Goal: Find specific page/section: Find specific page/section

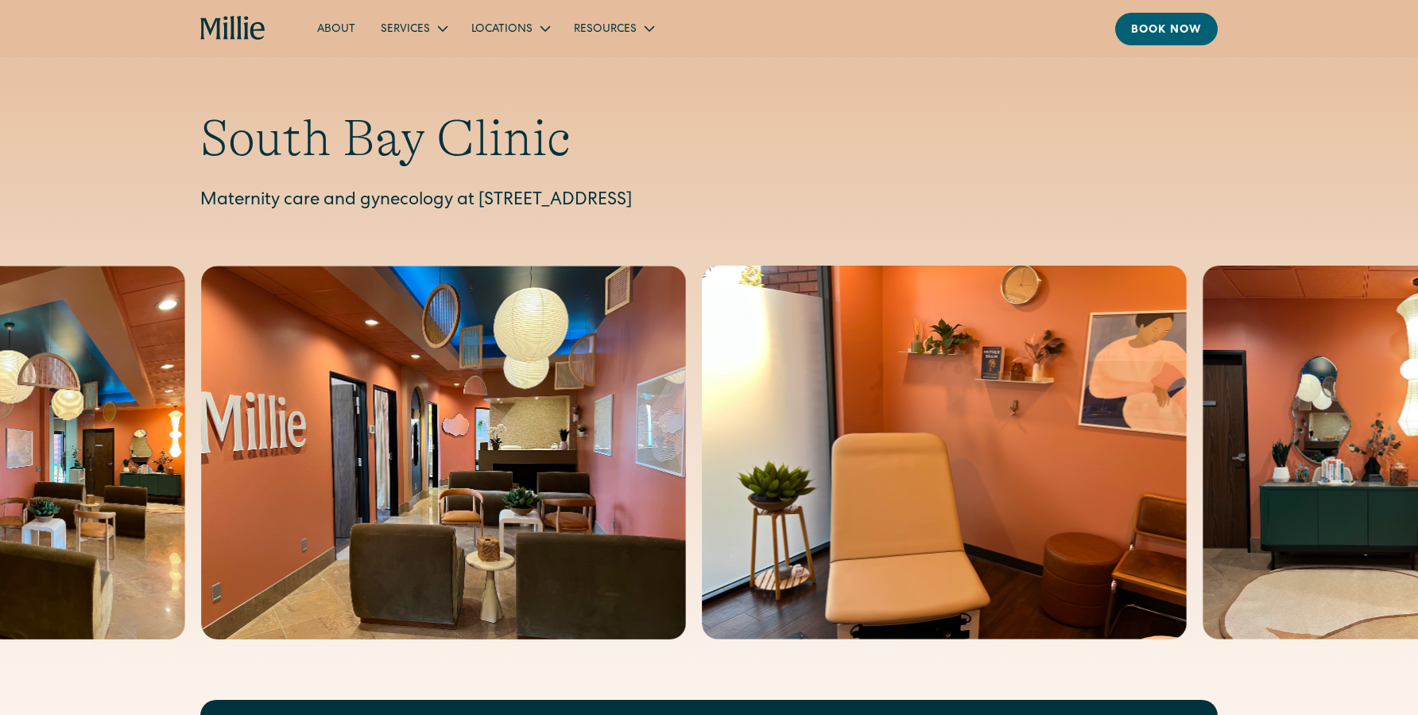
click at [481, 210] on p "Maternity care and gynecology at [STREET_ADDRESS]" at bounding box center [709, 201] width 1018 height 26
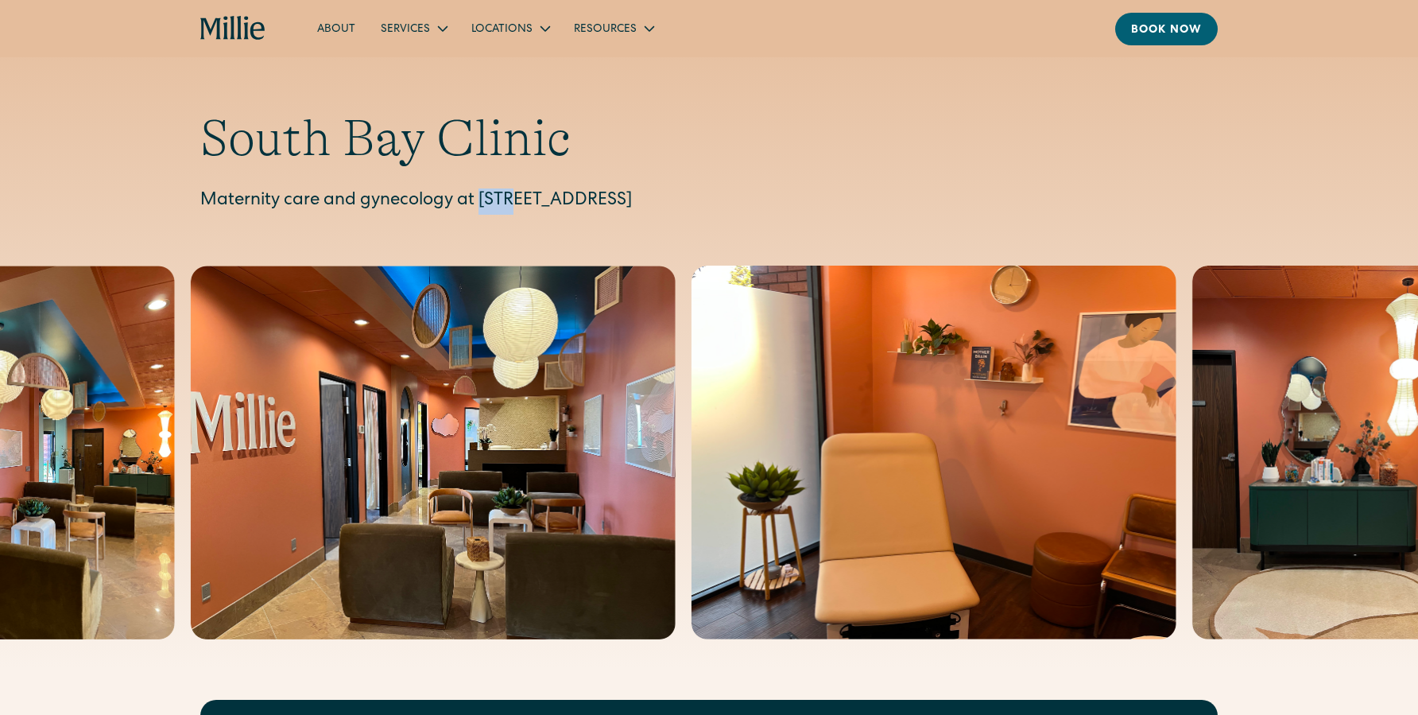
click at [481, 210] on p "Maternity care and gynecology at [STREET_ADDRESS]" at bounding box center [709, 201] width 1018 height 26
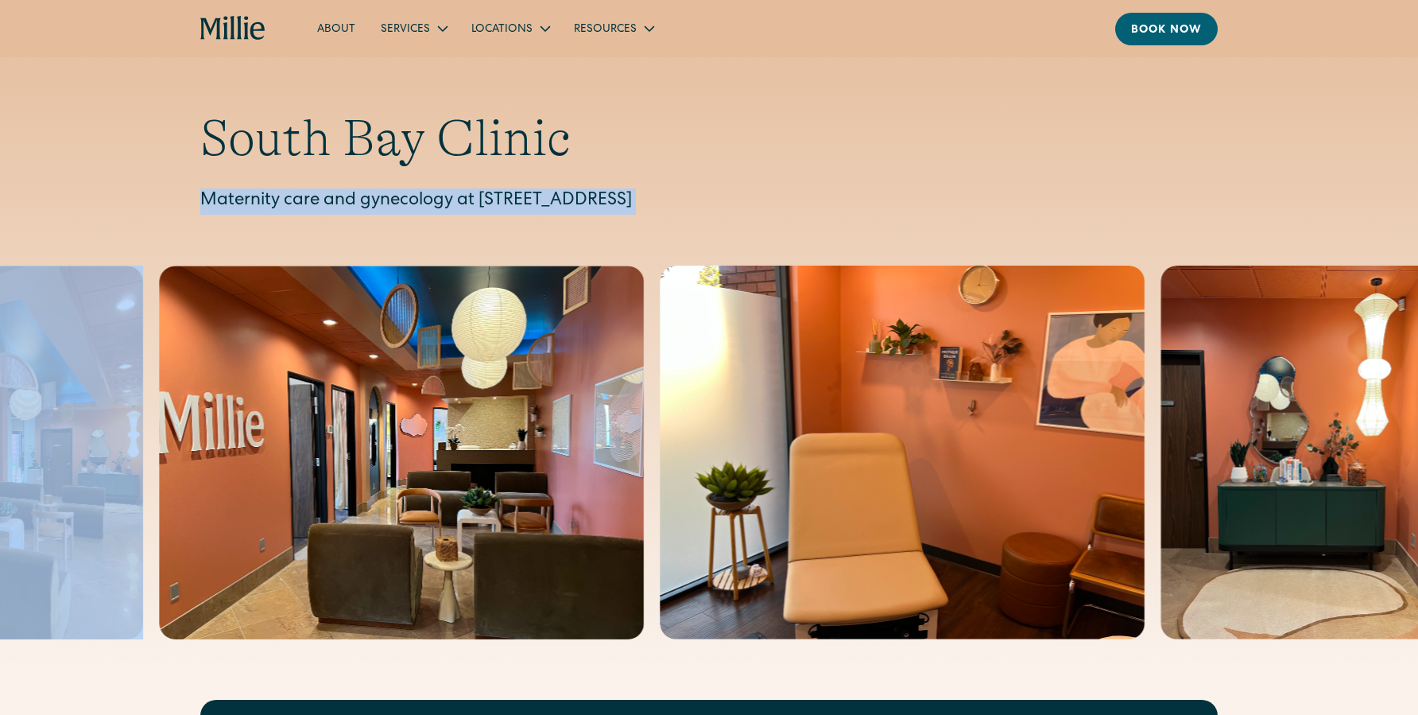
click at [669, 207] on p "Maternity care and gynecology at [STREET_ADDRESS]" at bounding box center [709, 201] width 1018 height 26
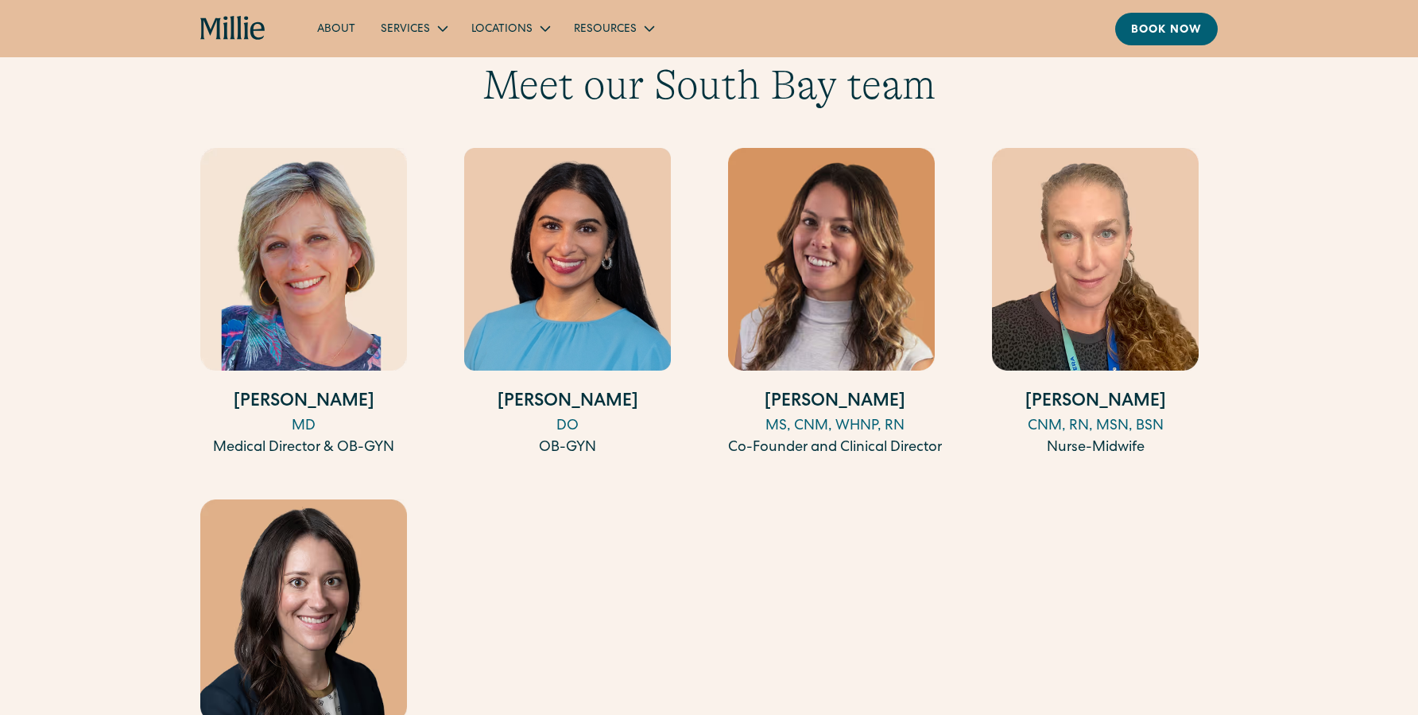
scroll to position [1572, 0]
click at [582, 262] on img at bounding box center [567, 258] width 207 height 223
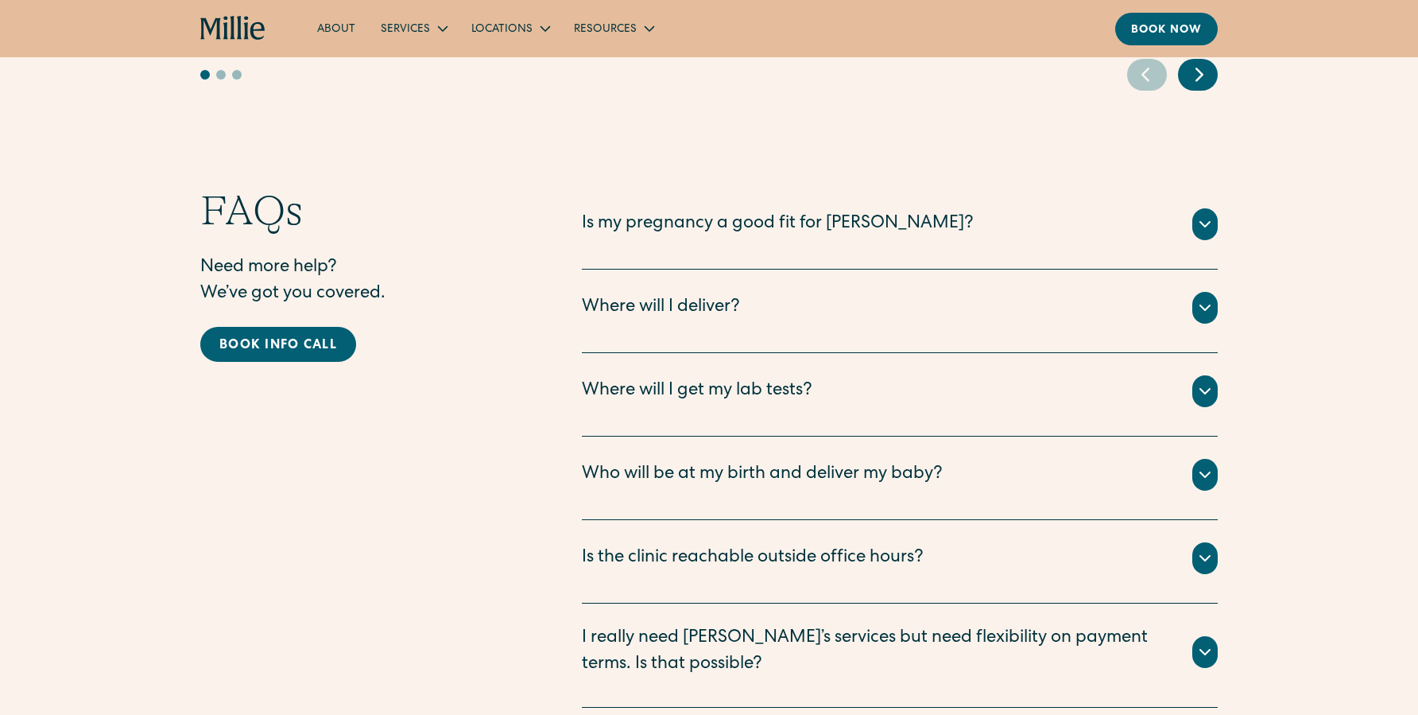
scroll to position [3368, 0]
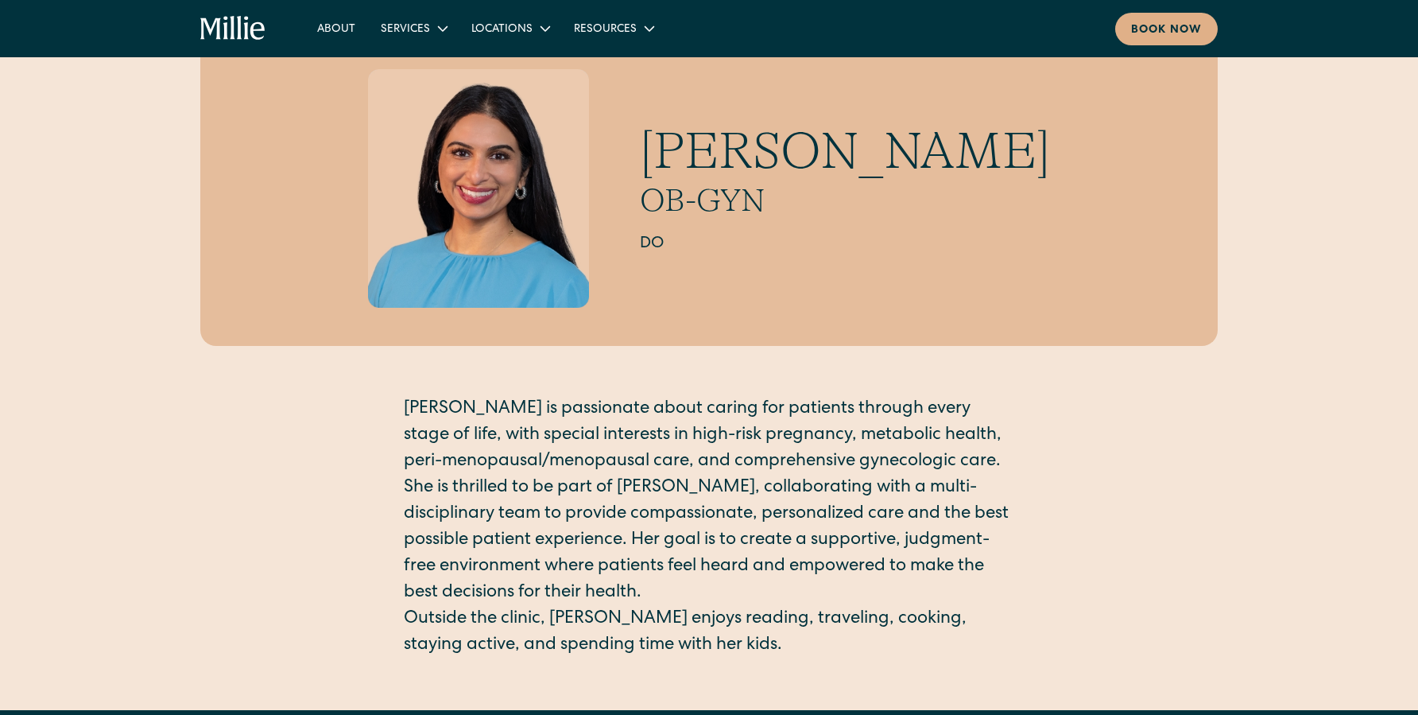
scroll to position [78, 0]
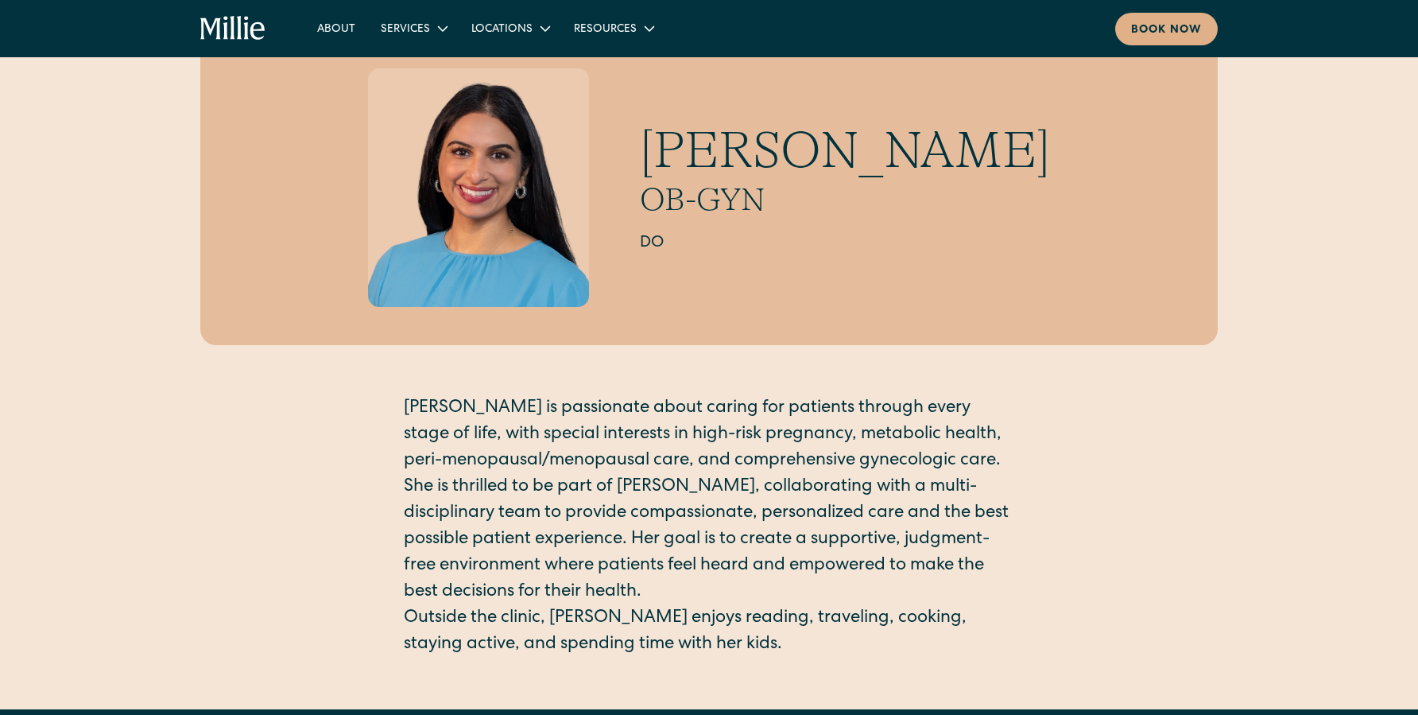
click at [728, 517] on p "She is thrilled to be part of [PERSON_NAME], collaborating with a multi-discipl…" at bounding box center [709, 540] width 611 height 131
click at [728, 517] on p "She is thrilled to be part of Millie, collaborating with a multi-disciplinary t…" at bounding box center [709, 540] width 611 height 131
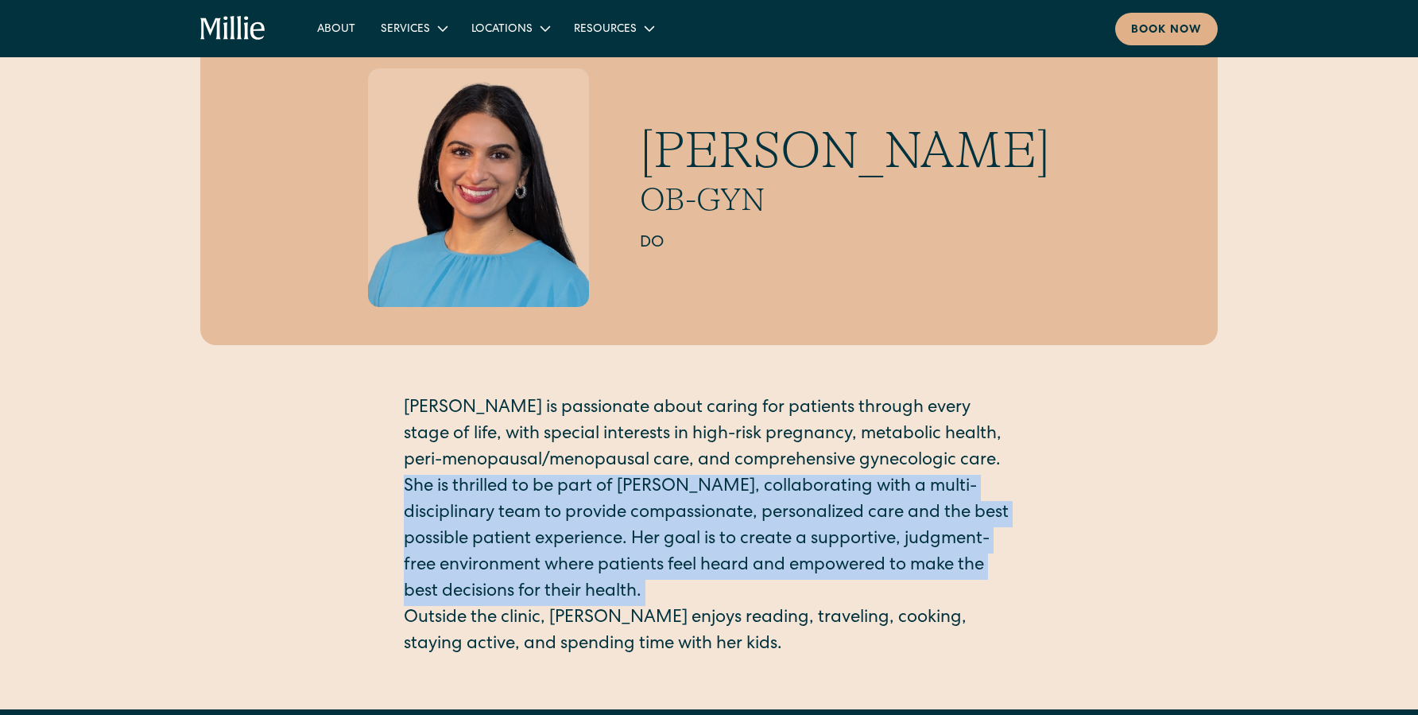
click at [774, 537] on p "She is thrilled to be part of Millie, collaborating with a multi-disciplinary t…" at bounding box center [709, 540] width 611 height 131
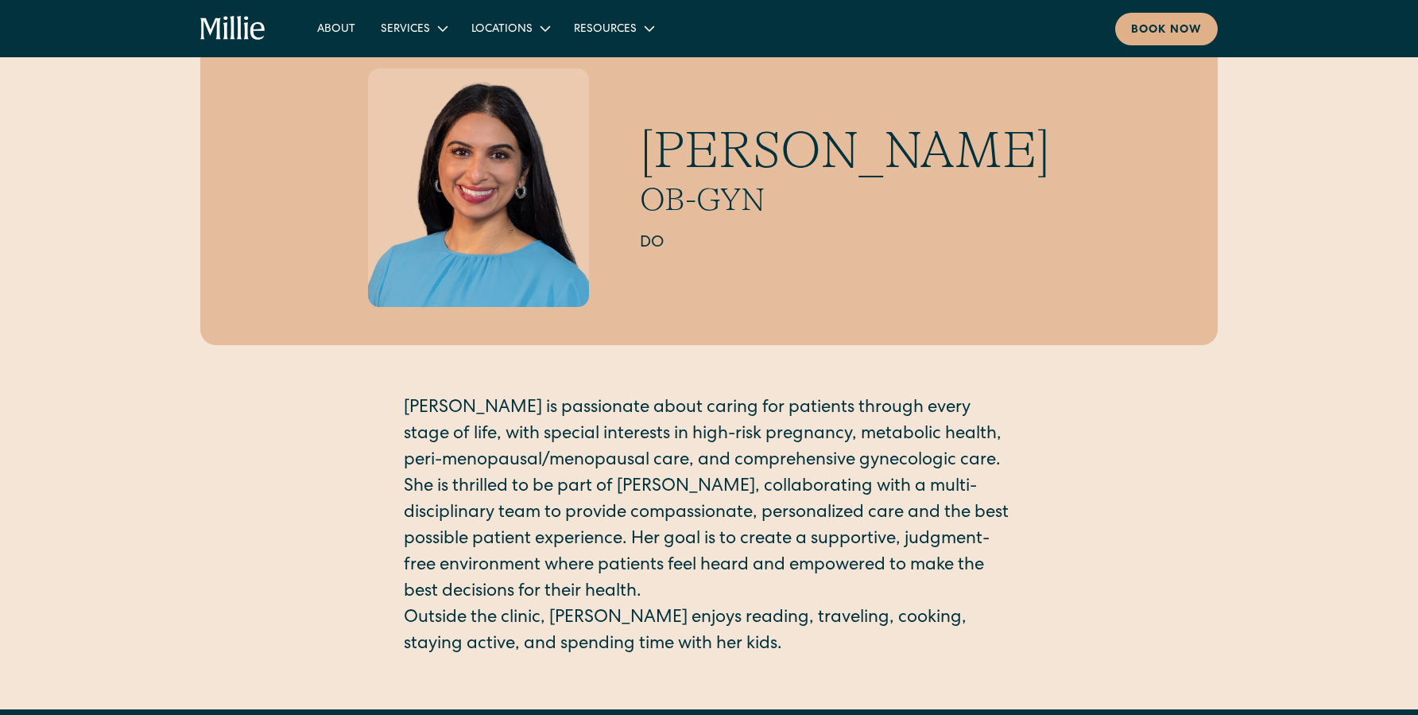
click at [774, 537] on p "She is thrilled to be part of Millie, collaborating with a multi-disciplinary t…" at bounding box center [709, 540] width 611 height 131
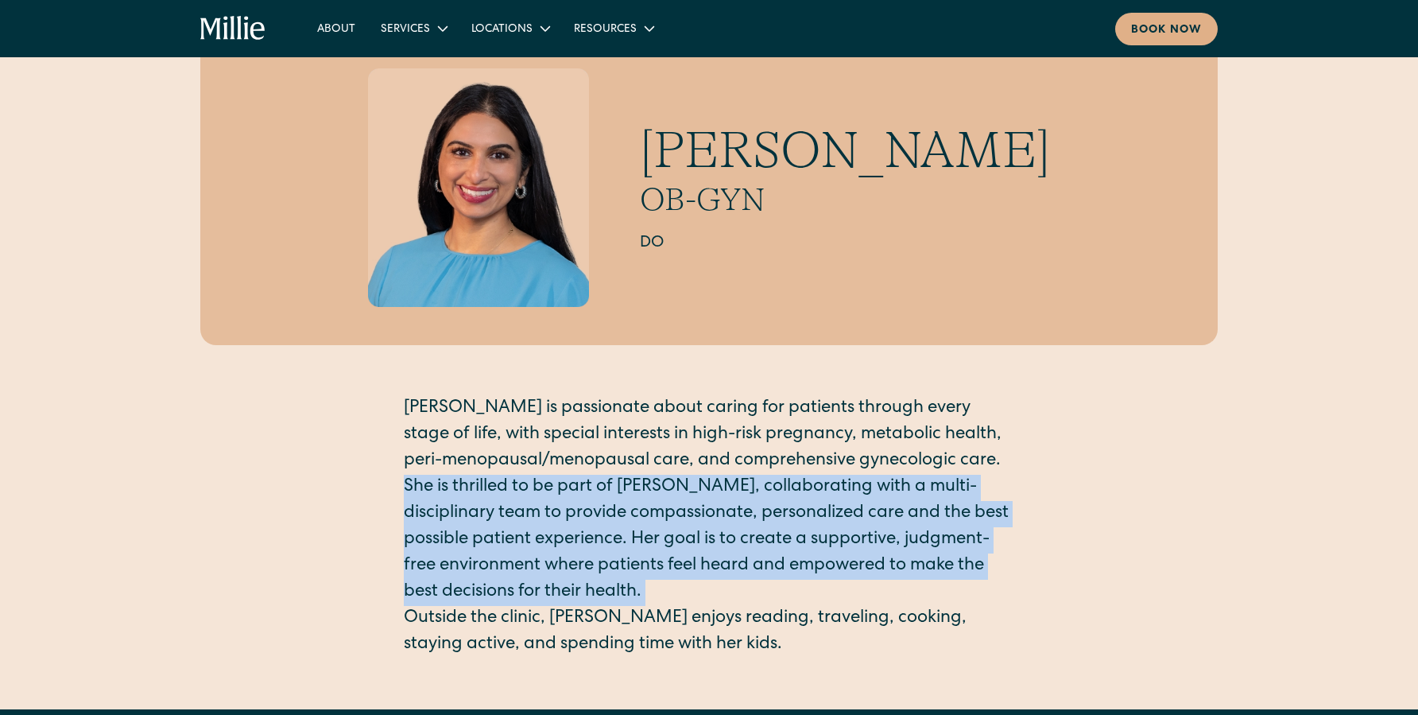
click at [806, 548] on p "She is thrilled to be part of Millie, collaborating with a multi-disciplinary t…" at bounding box center [709, 540] width 611 height 131
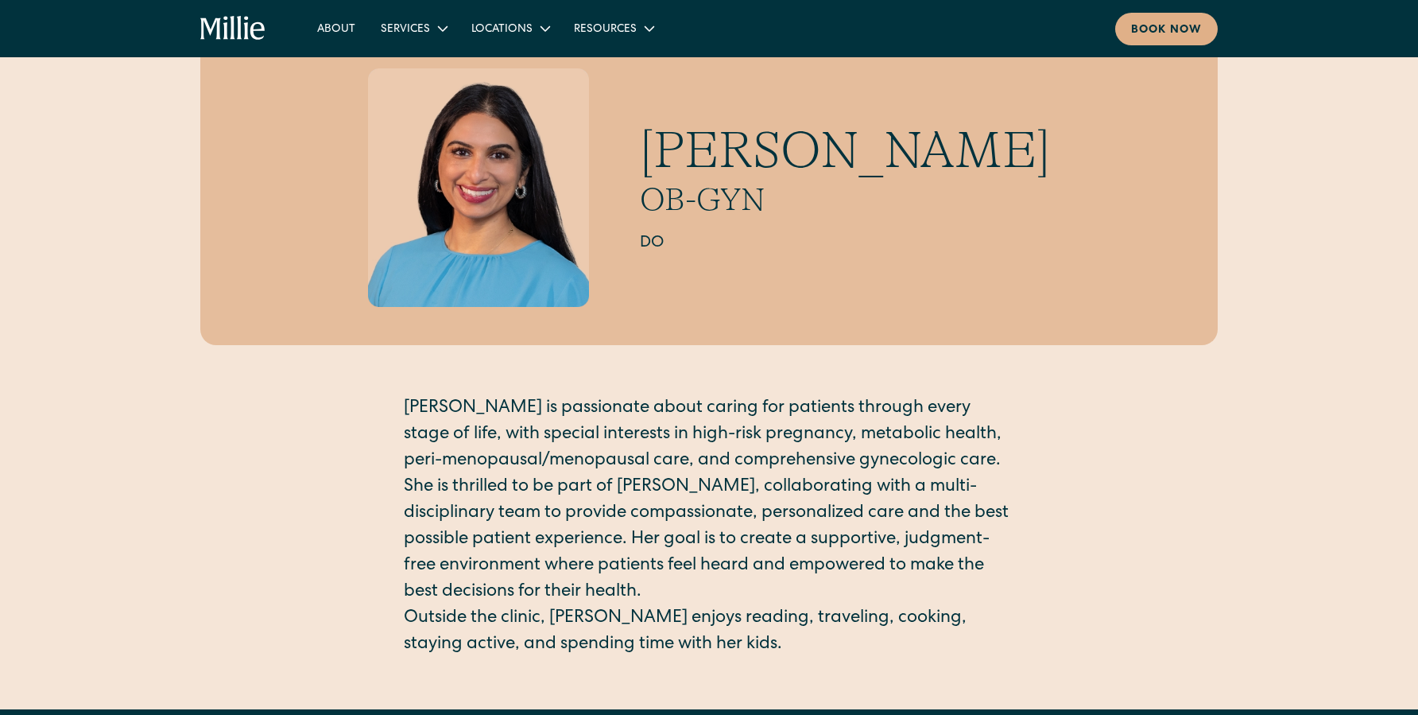
click at [806, 548] on p "She is thrilled to be part of Millie, collaborating with a multi-disciplinary t…" at bounding box center [709, 540] width 611 height 131
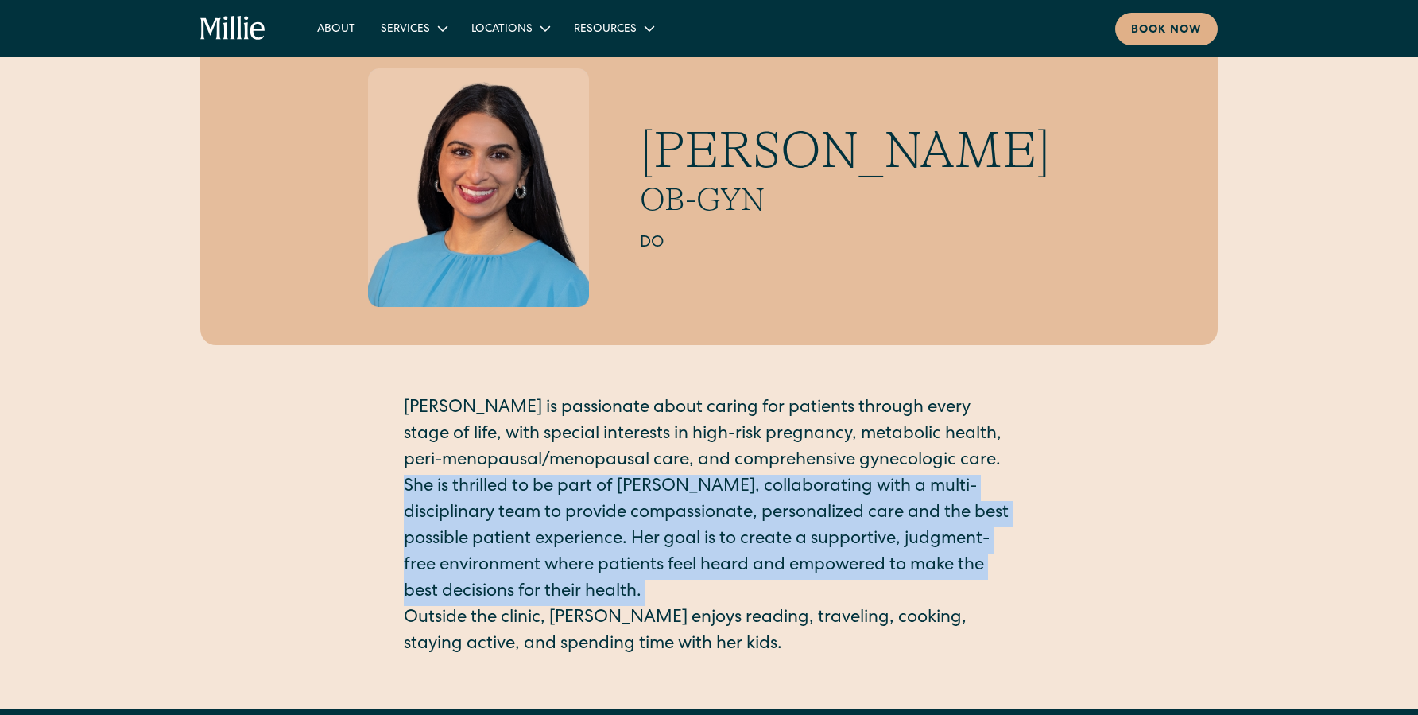
click at [854, 657] on p "Outside the clinic, Dr. Sarma enjoys reading, traveling, cooking, staying activ…" at bounding box center [709, 632] width 611 height 52
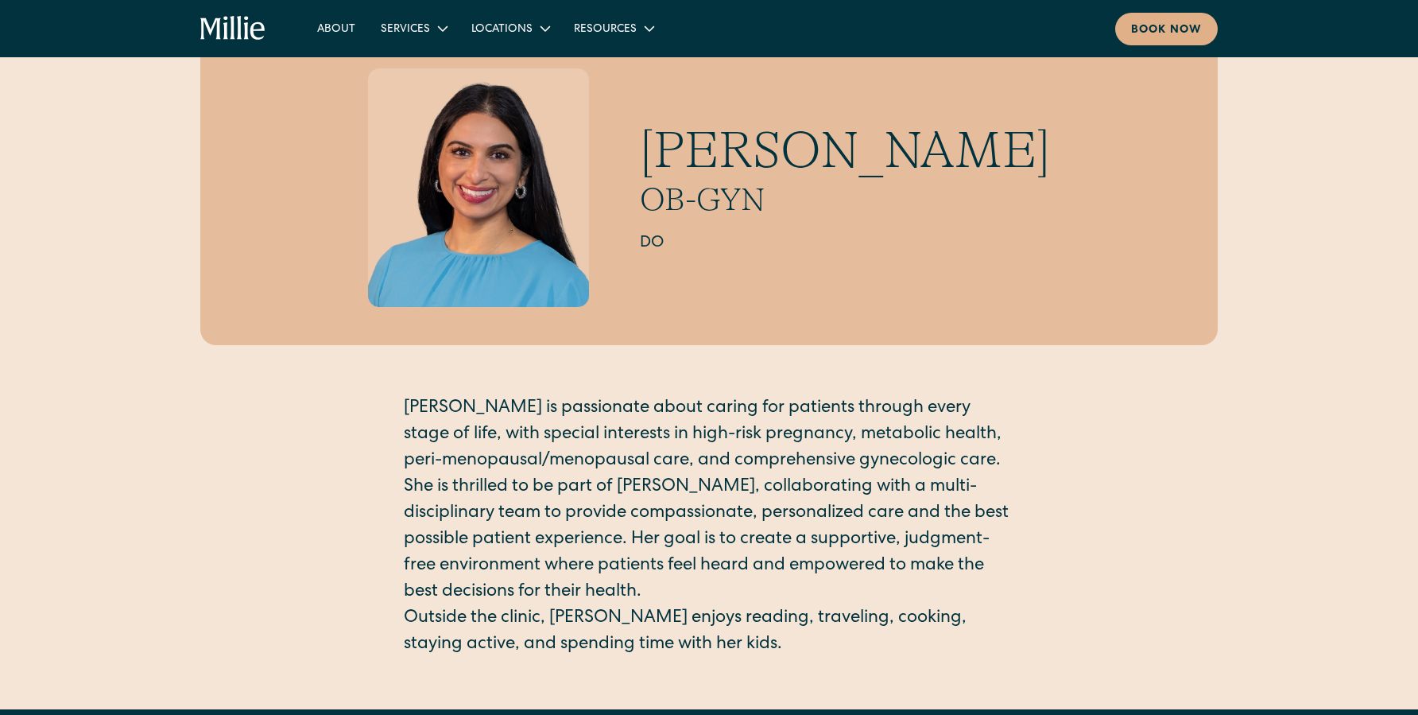
click at [854, 657] on p "Outside the clinic, Dr. Sarma enjoys reading, traveling, cooking, staying activ…" at bounding box center [709, 632] width 611 height 52
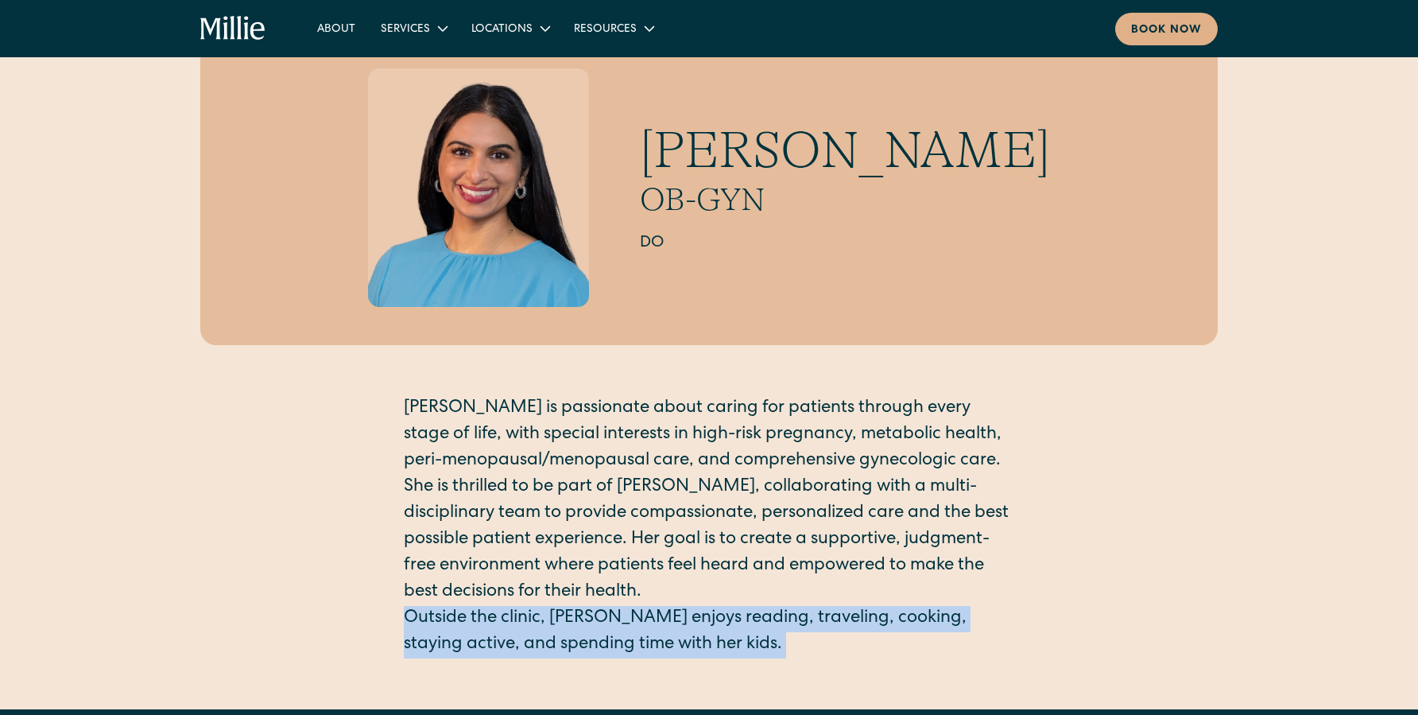
click at [810, 576] on p "She is thrilled to be part of Millie, collaborating with a multi-disciplinary t…" at bounding box center [709, 540] width 611 height 131
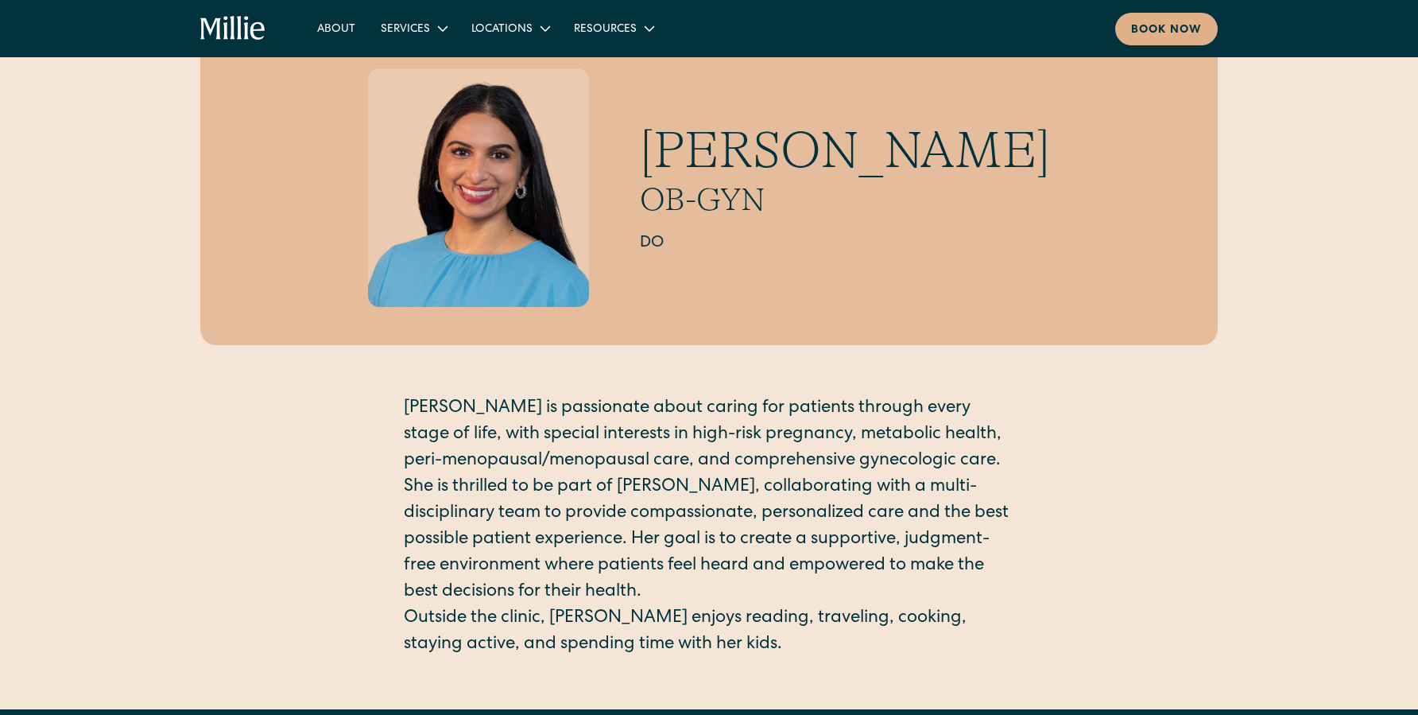
click at [810, 576] on p "She is thrilled to be part of Millie, collaborating with a multi-disciplinary t…" at bounding box center [709, 540] width 611 height 131
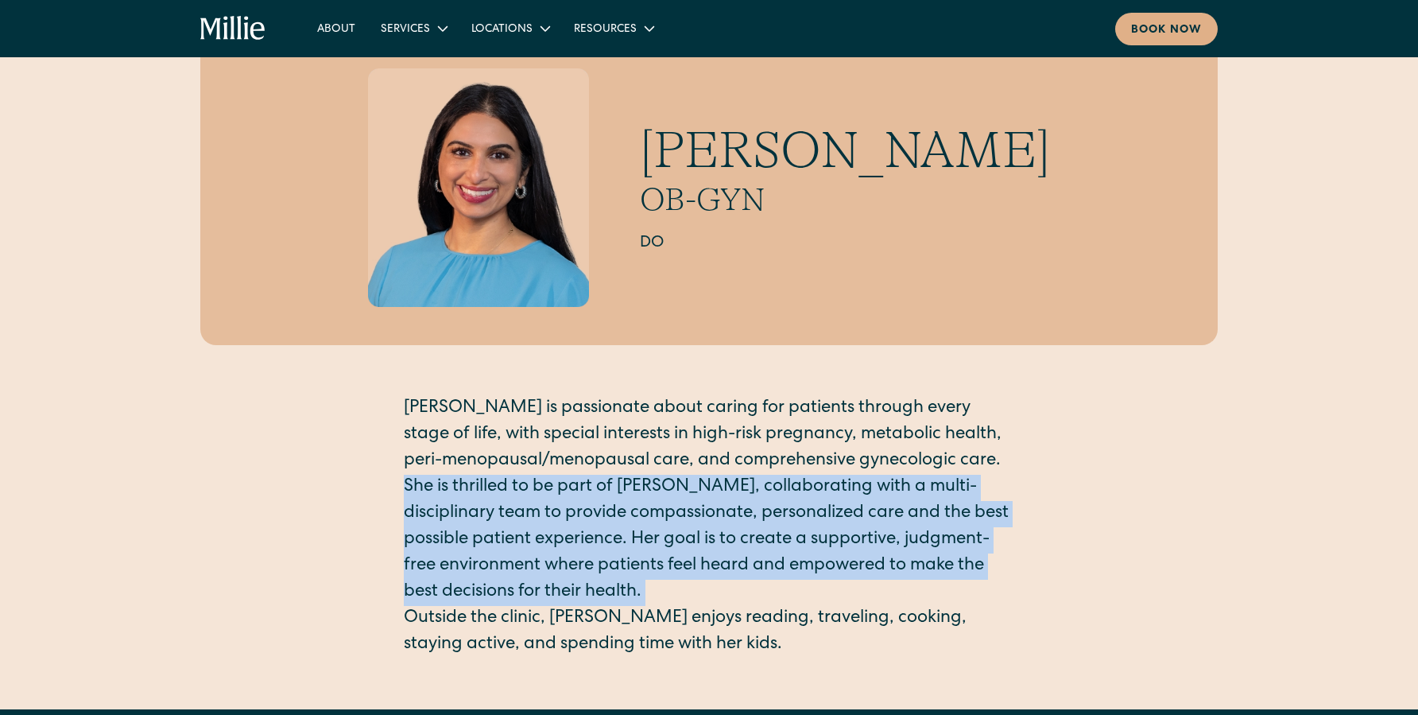
click at [815, 630] on p "Outside the clinic, Dr. Sarma enjoys reading, traveling, cooking, staying activ…" at bounding box center [709, 632] width 611 height 52
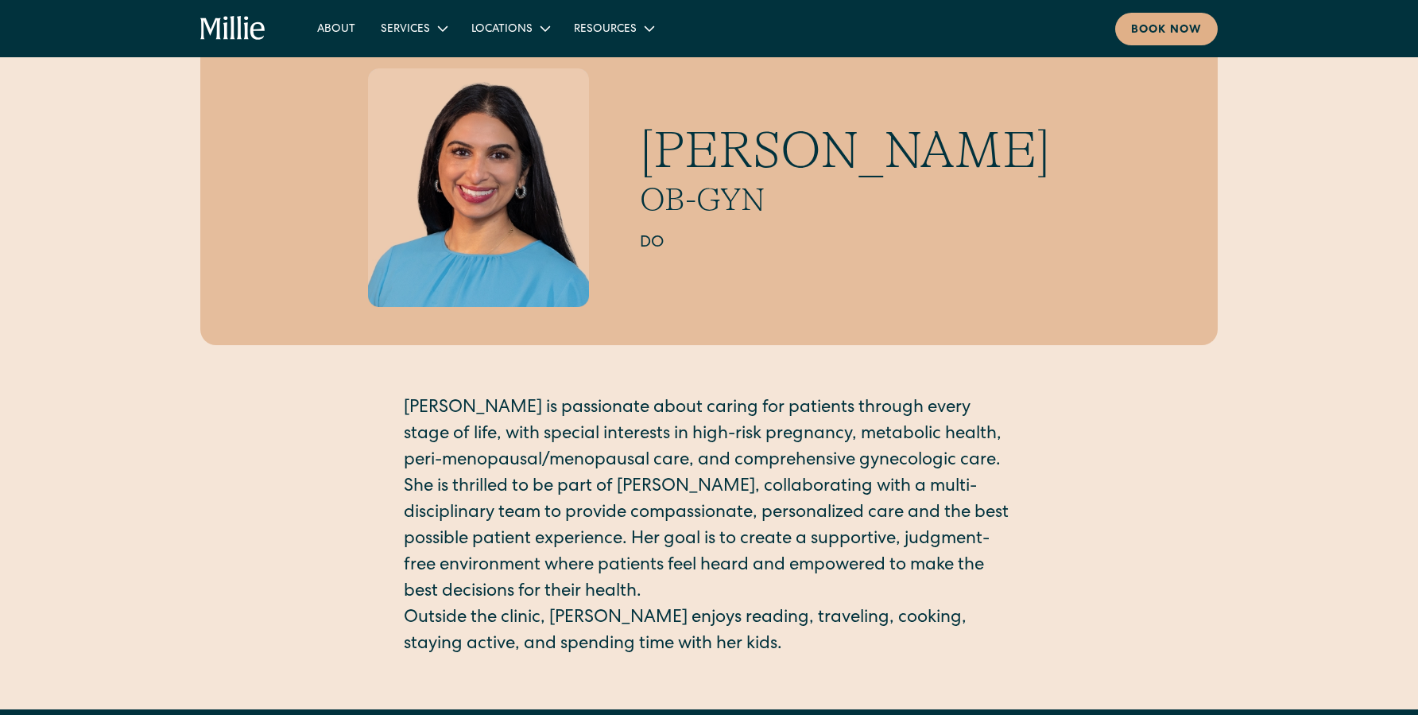
click at [815, 630] on p "Outside the clinic, Dr. Sarma enjoys reading, traveling, cooking, staying activ…" at bounding box center [709, 632] width 611 height 52
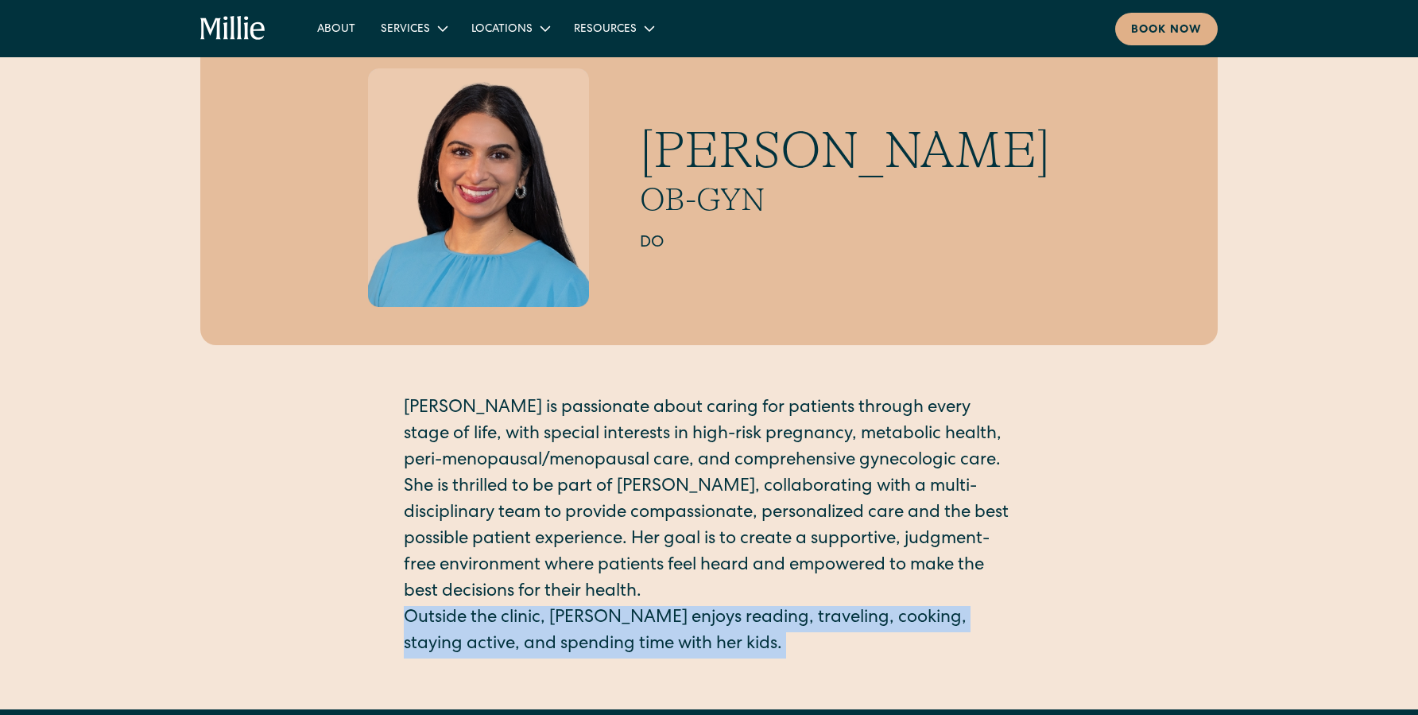
click at [756, 500] on p "She is thrilled to be part of Millie, collaborating with a multi-disciplinary t…" at bounding box center [709, 540] width 611 height 131
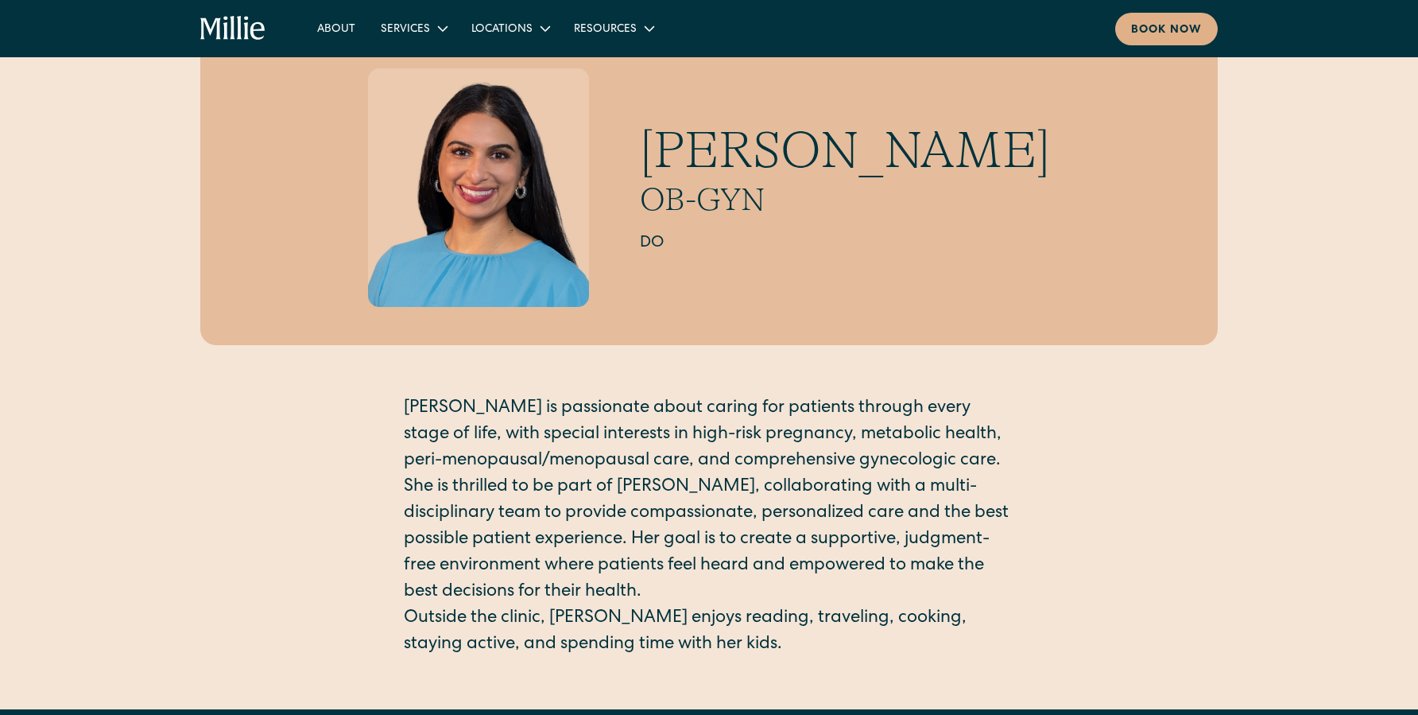
click at [756, 500] on p "She is thrilled to be part of Millie, collaborating with a multi-disciplinary t…" at bounding box center [709, 540] width 611 height 131
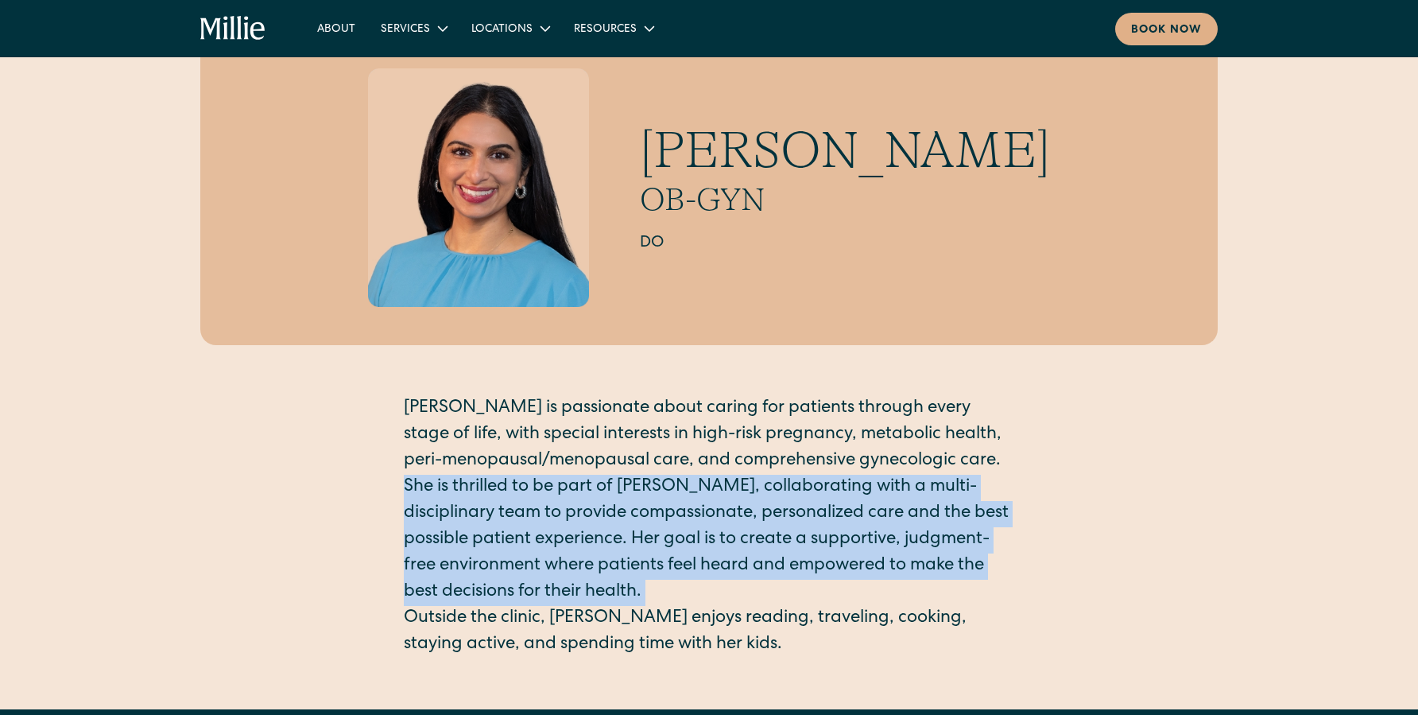
click at [801, 622] on p "Outside the clinic, Dr. Sarma enjoys reading, traveling, cooking, staying activ…" at bounding box center [709, 632] width 611 height 52
